Goal: Information Seeking & Learning: Compare options

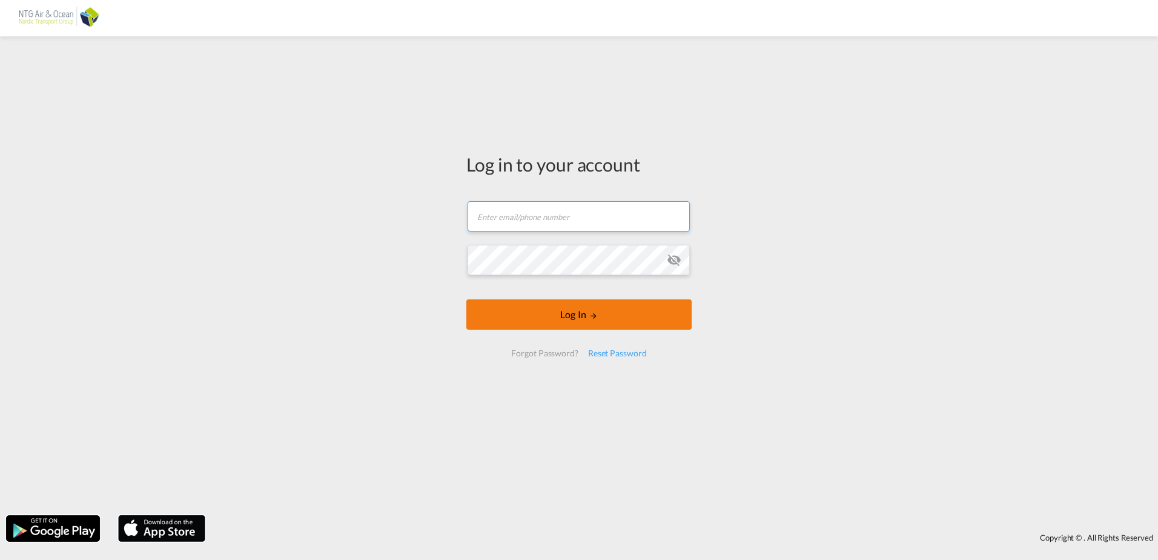
type input "[EMAIL_ADDRESS][DOMAIN_NAME]"
click at [599, 315] on button "Log In" at bounding box center [579, 314] width 225 height 30
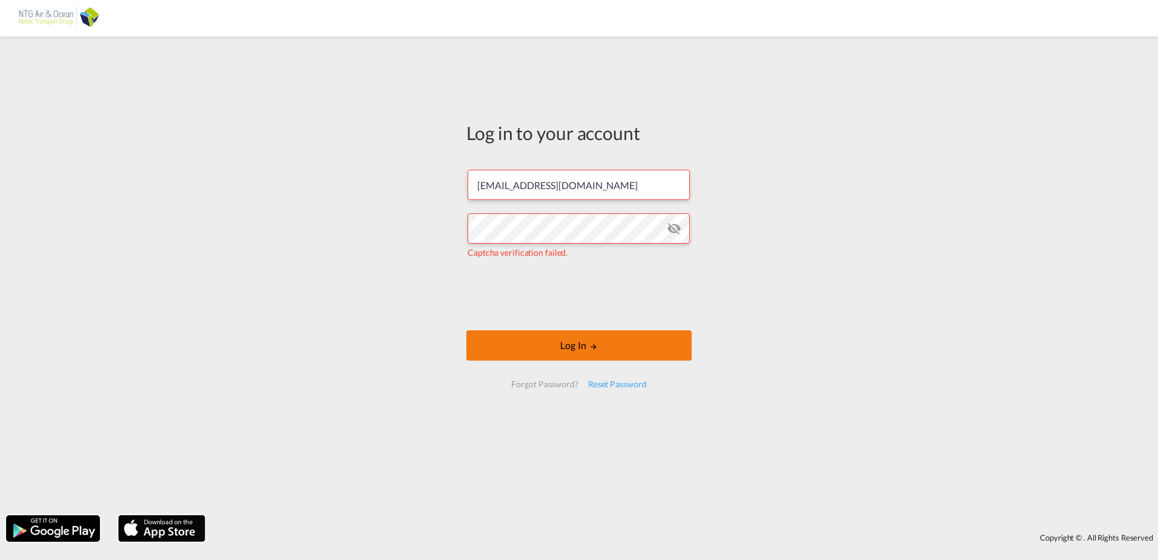
click at [529, 342] on button "Log In" at bounding box center [579, 345] width 225 height 30
